Goal: Find specific page/section: Find specific page/section

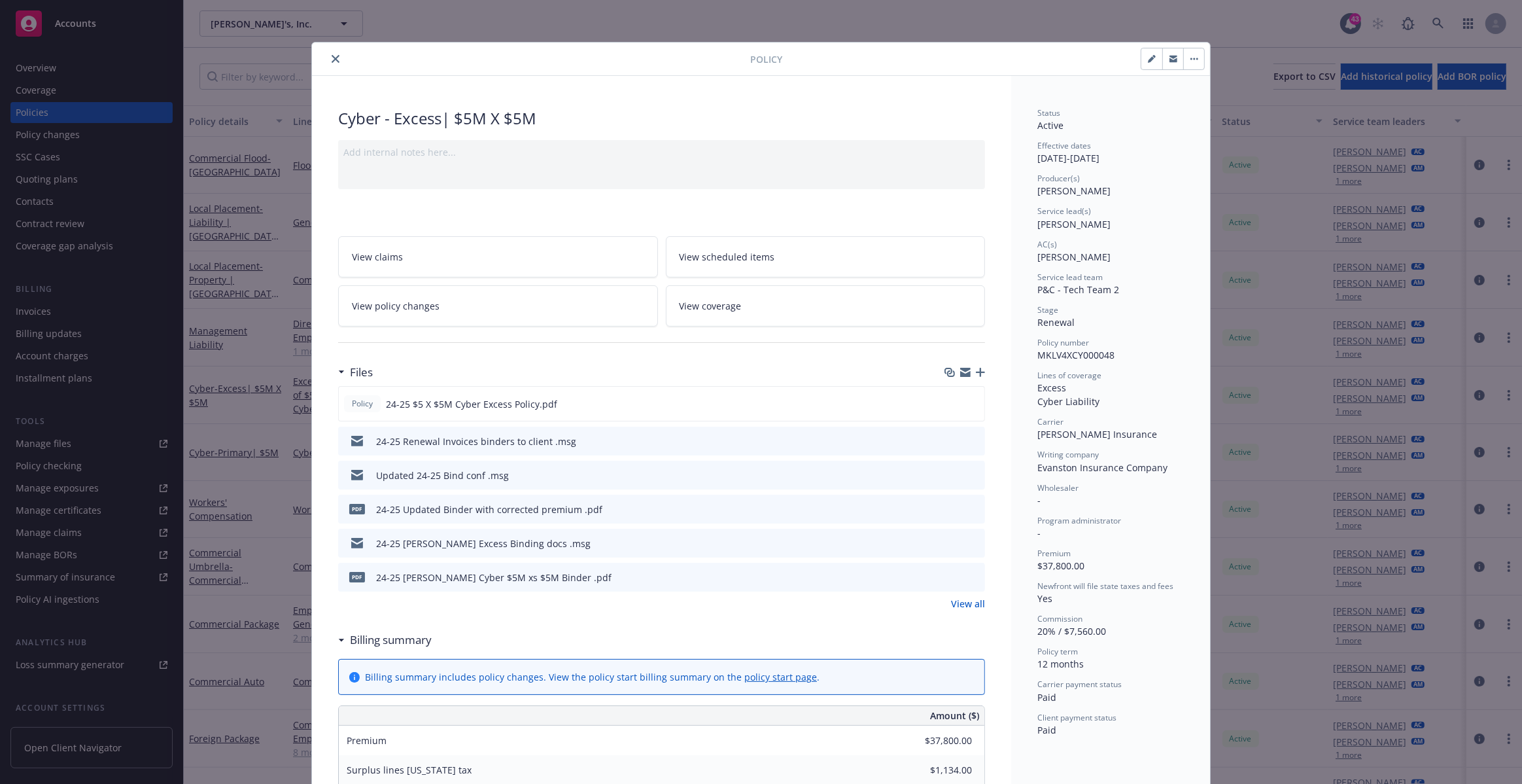
click at [333, 61] on icon "close" at bounding box center [336, 58] width 8 height 8
